Goal: Navigation & Orientation: Understand site structure

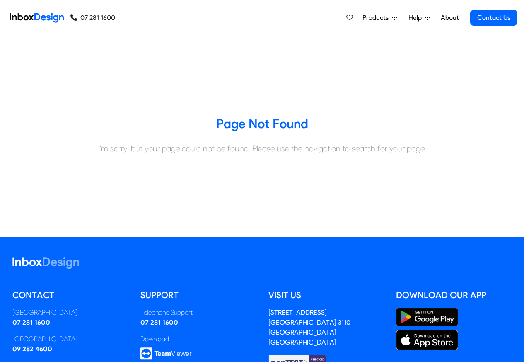
click at [378, 19] on span "Products" at bounding box center [376, 18] width 29 height 10
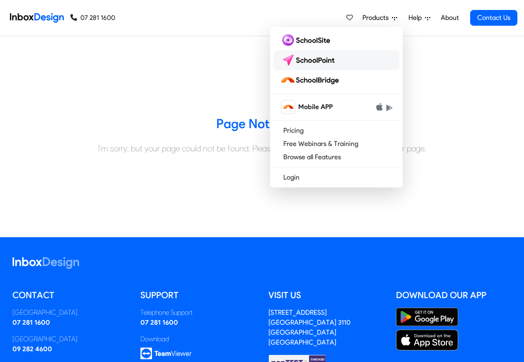
click at [309, 62] on img at bounding box center [309, 59] width 58 height 13
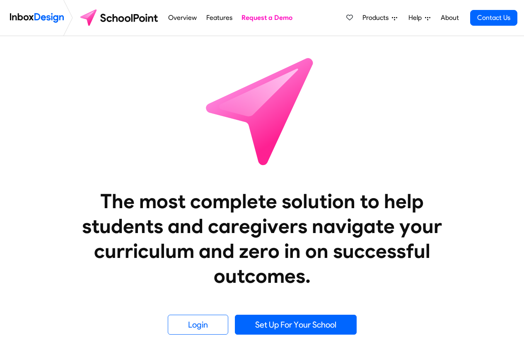
click at [368, 19] on span "Products" at bounding box center [376, 18] width 29 height 10
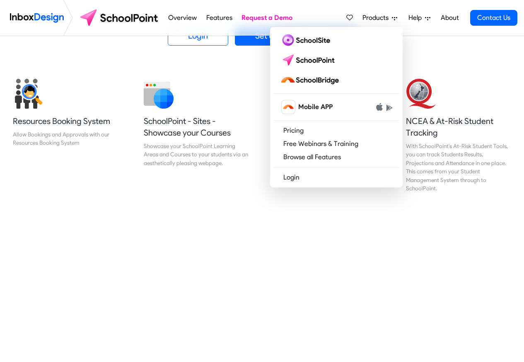
scroll to position [348, 0]
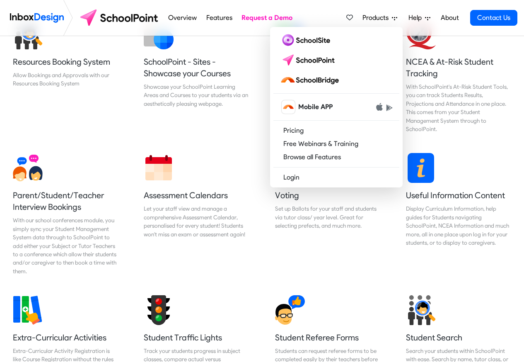
click at [518, 345] on div "Student Search Search your students within SchoolPoint with ease. Search by nam…" at bounding box center [458, 340] width 131 height 105
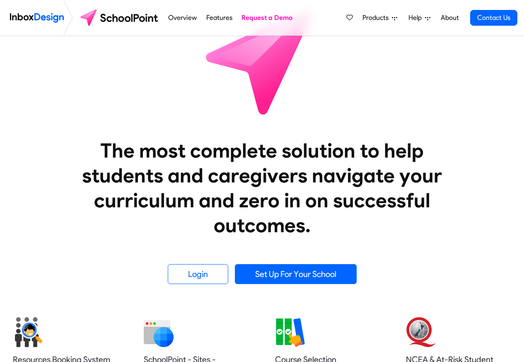
scroll to position [50, 0]
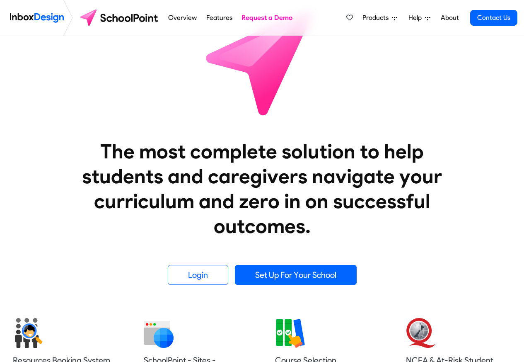
click at [388, 19] on span "Products" at bounding box center [376, 18] width 29 height 10
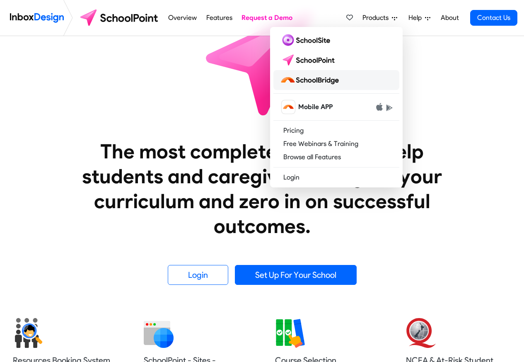
click at [320, 80] on img at bounding box center [311, 79] width 62 height 13
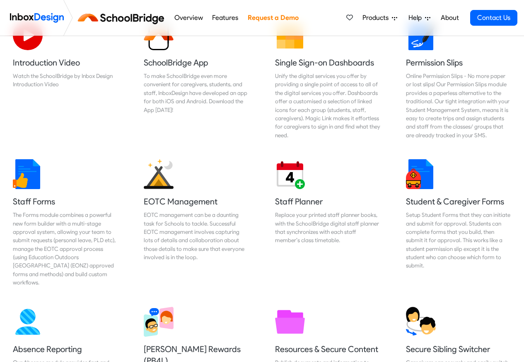
scroll to position [298, 0]
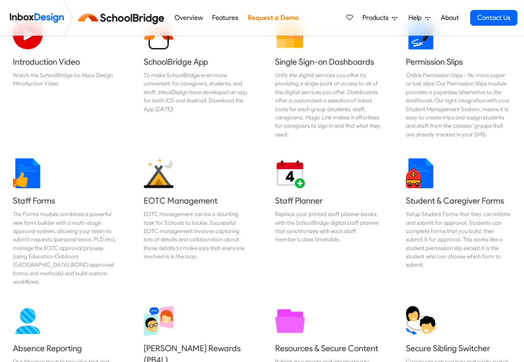
click at [186, 18] on link "Overview" at bounding box center [188, 18] width 33 height 17
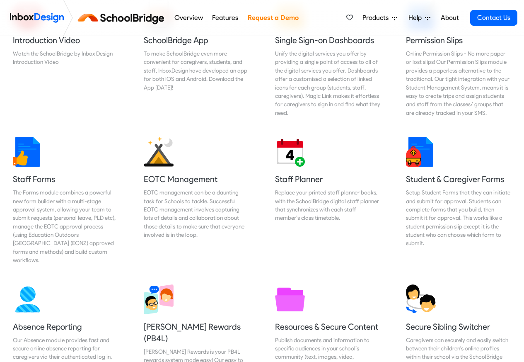
scroll to position [348, 0]
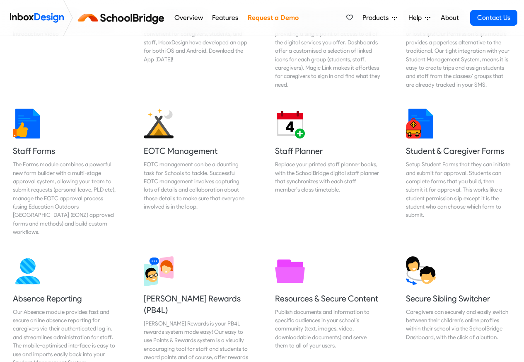
click at [182, 18] on link "Overview" at bounding box center [188, 18] width 33 height 17
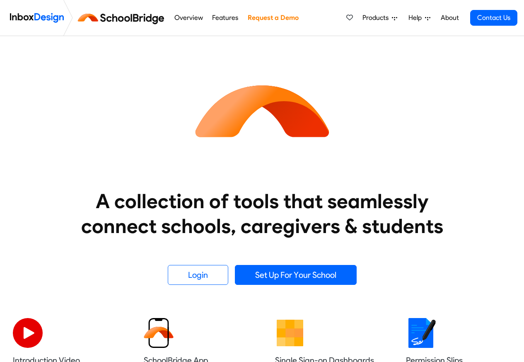
click at [435, 19] on li "Help Support Portal Email Support Online Chat [GEOGRAPHIC_DATA] 07 281 1600 [GE…" at bounding box center [419, 18] width 33 height 17
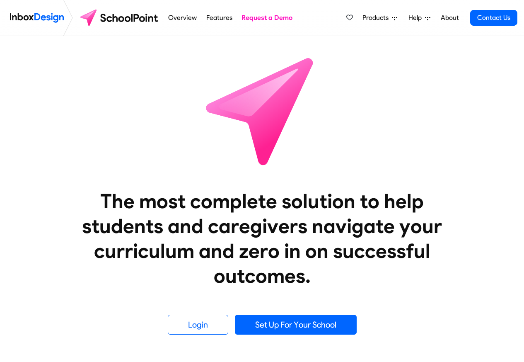
scroll to position [50, 0]
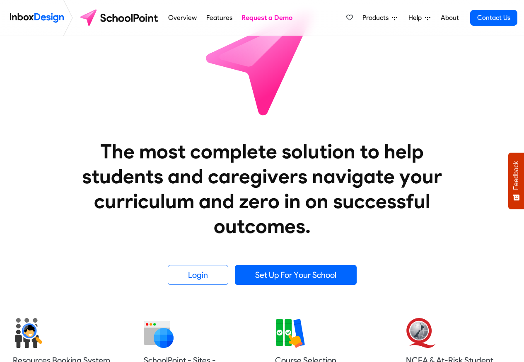
click at [446, 18] on link "About" at bounding box center [449, 18] width 23 height 17
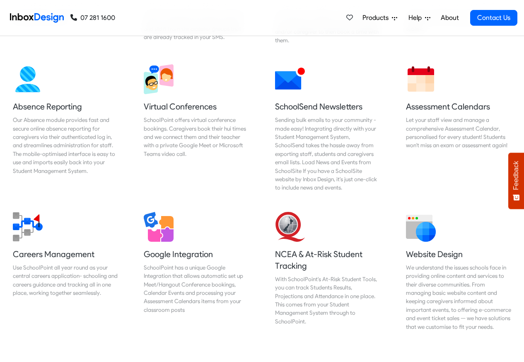
scroll to position [646, 0]
